Goal: Transaction & Acquisition: Purchase product/service

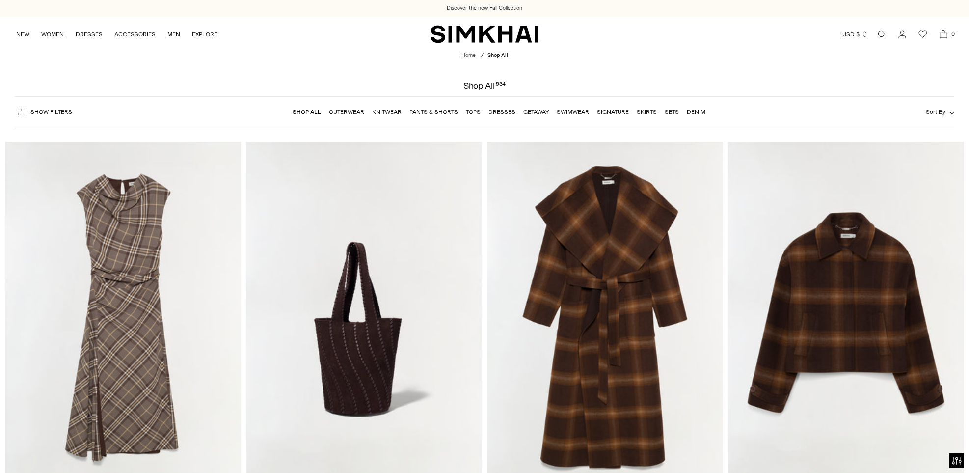
click at [501, 112] on link "Dresses" at bounding box center [501, 111] width 27 height 7
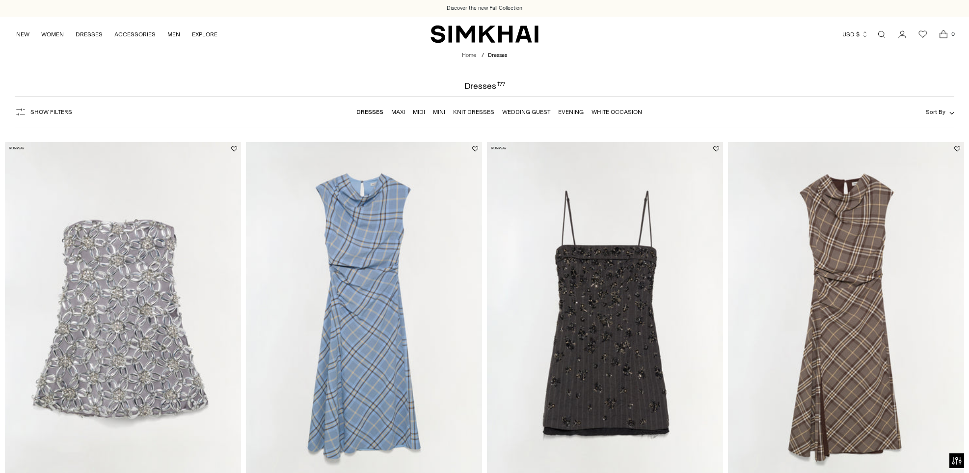
click at [42, 113] on span "Show Filters" at bounding box center [51, 111] width 42 height 7
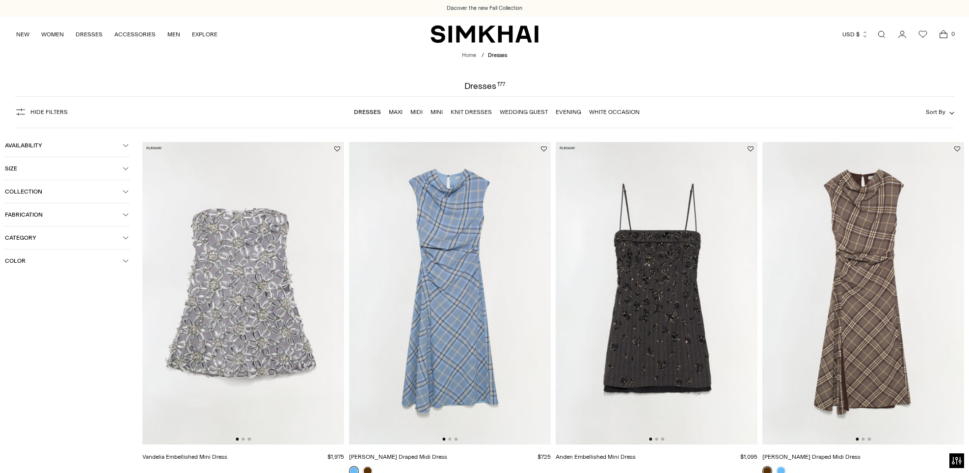
click at [66, 236] on span "Category" at bounding box center [64, 237] width 118 height 7
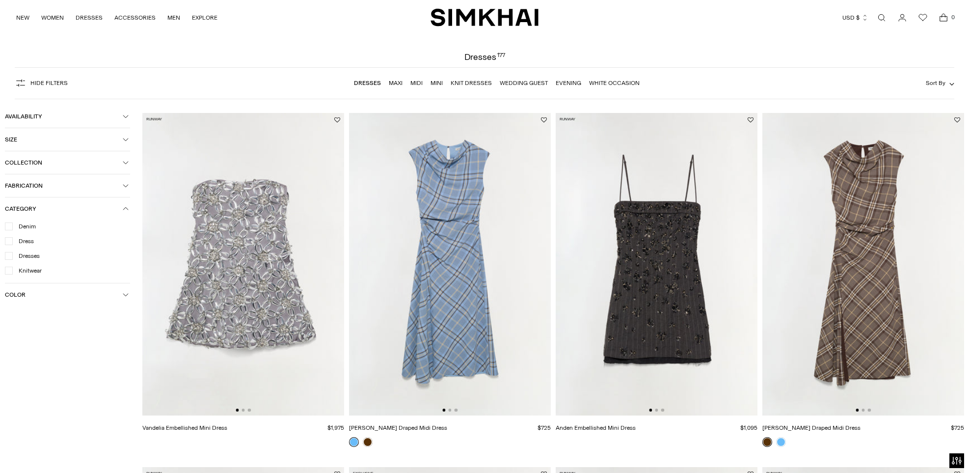
scroll to position [30, 0]
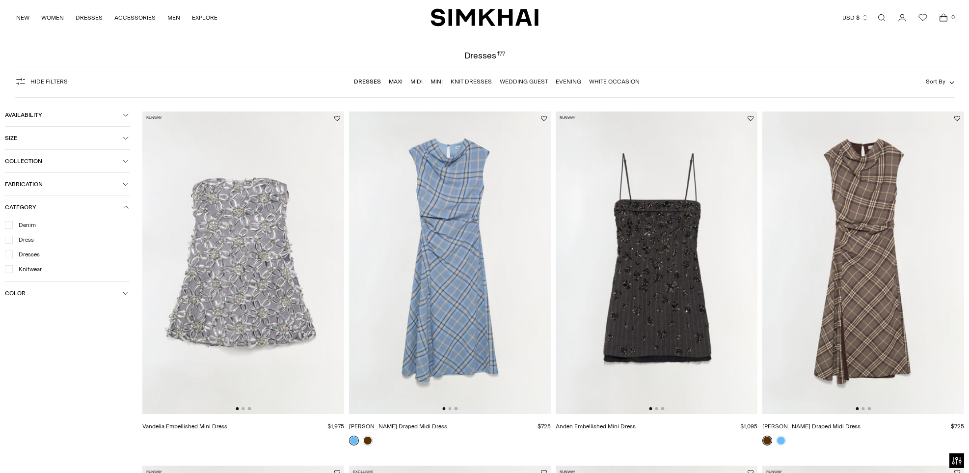
click at [9, 255] on icon at bounding box center [8, 254] width 5 height 5
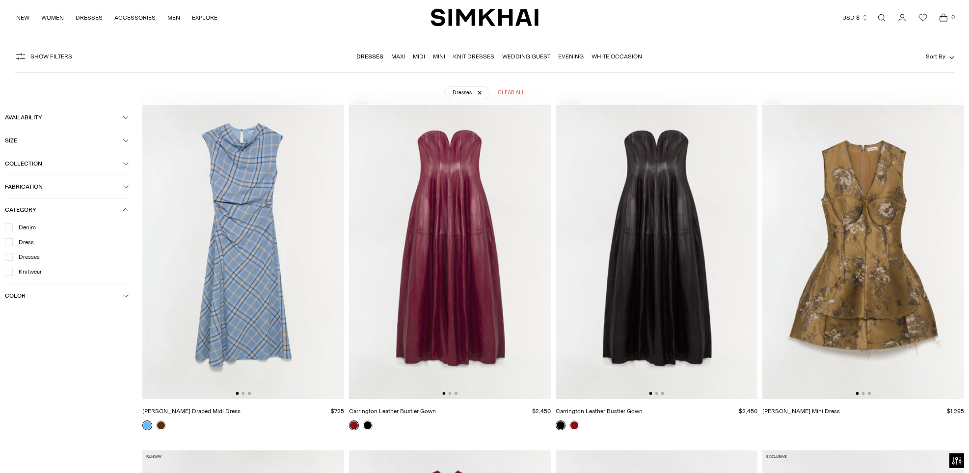
scroll to position [73, 0]
click at [564, 55] on link "Evening" at bounding box center [571, 56] width 26 height 7
